Goal: Book appointment/travel/reservation

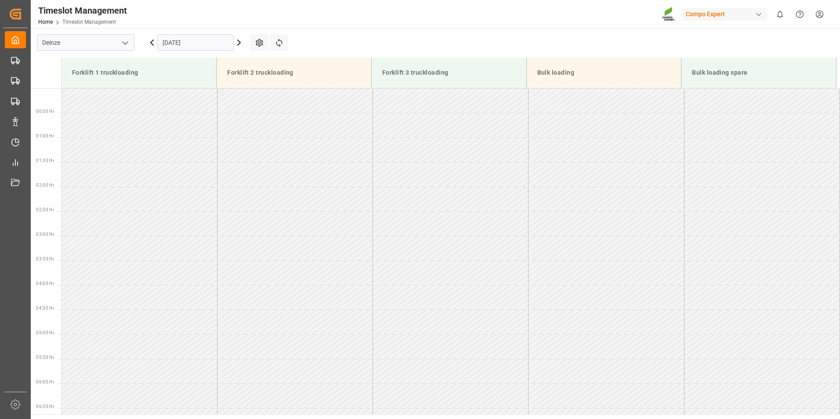
scroll to position [365, 0]
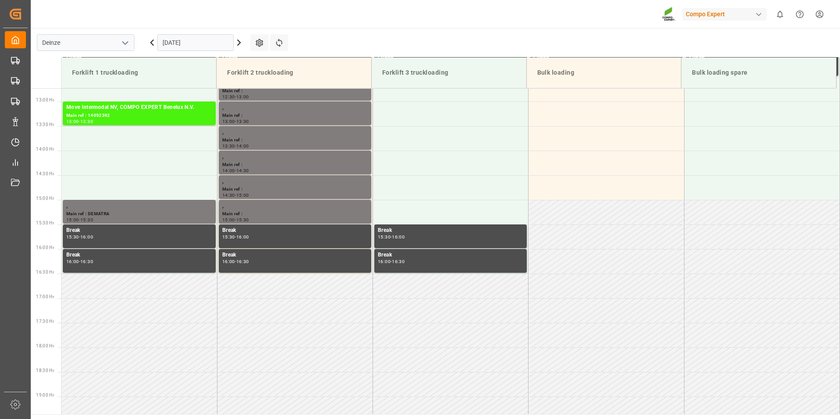
scroll to position [634, 0]
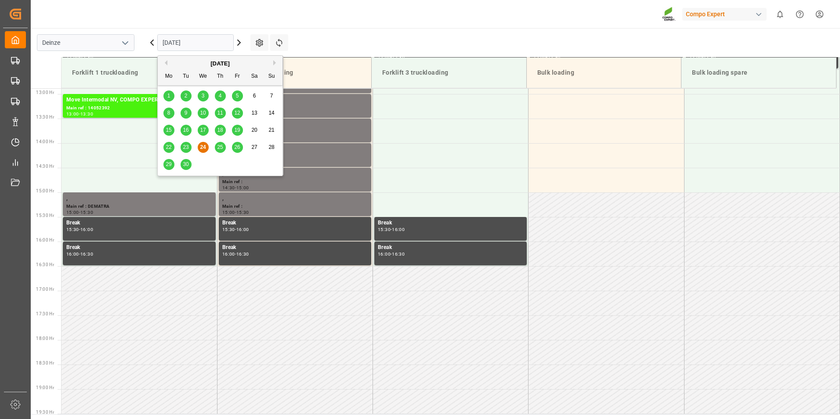
click at [198, 43] on input "24.09.2025" at bounding box center [195, 42] width 76 height 17
click at [222, 148] on span "25" at bounding box center [220, 147] width 6 height 6
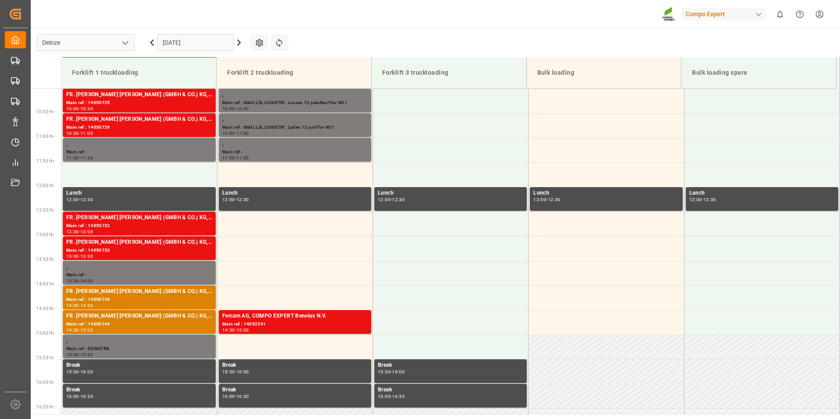
scroll to position [498, 0]
